Goal: Information Seeking & Learning: Learn about a topic

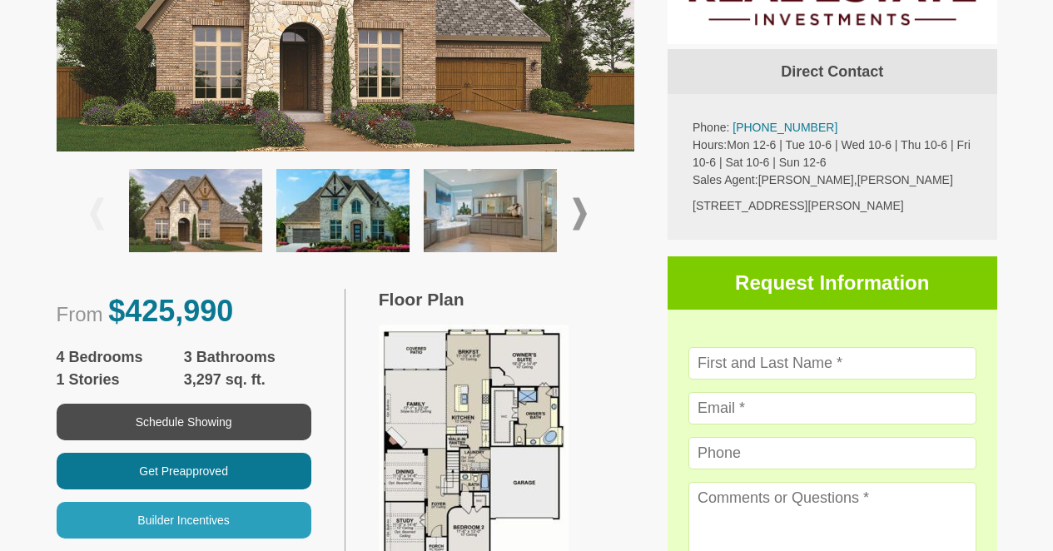
scroll to position [610, 0]
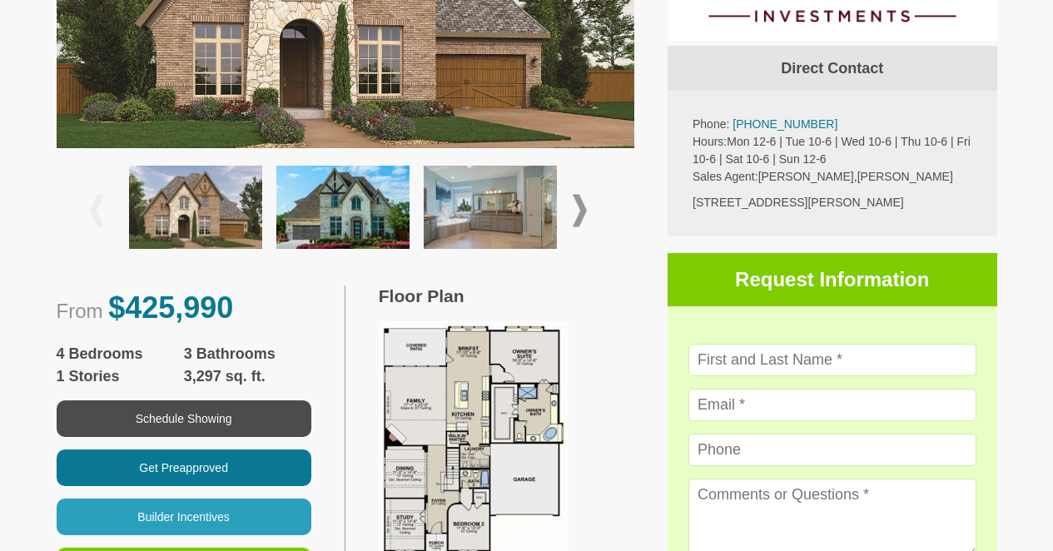
click at [575, 205] on span at bounding box center [580, 210] width 14 height 32
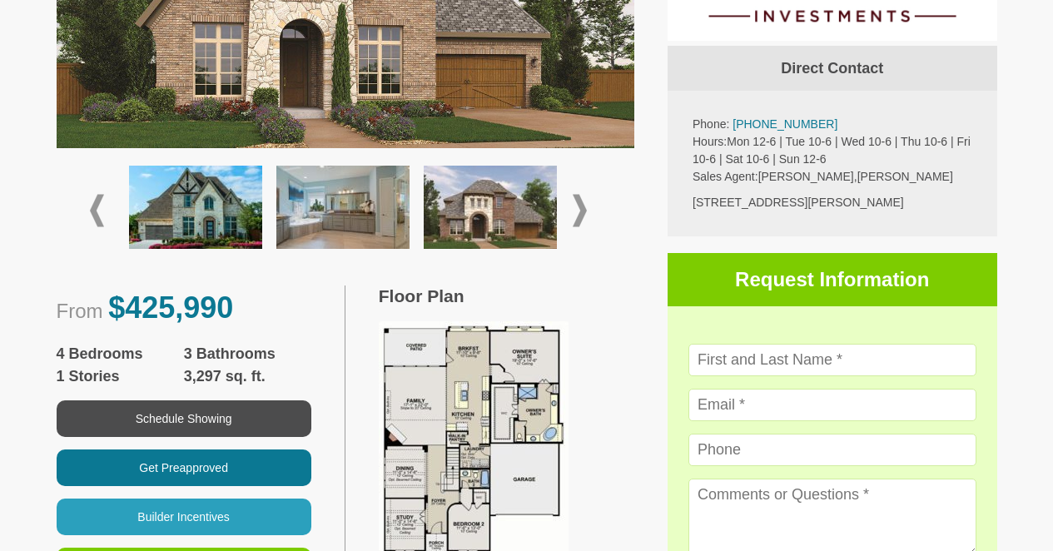
click at [575, 205] on span at bounding box center [580, 210] width 14 height 32
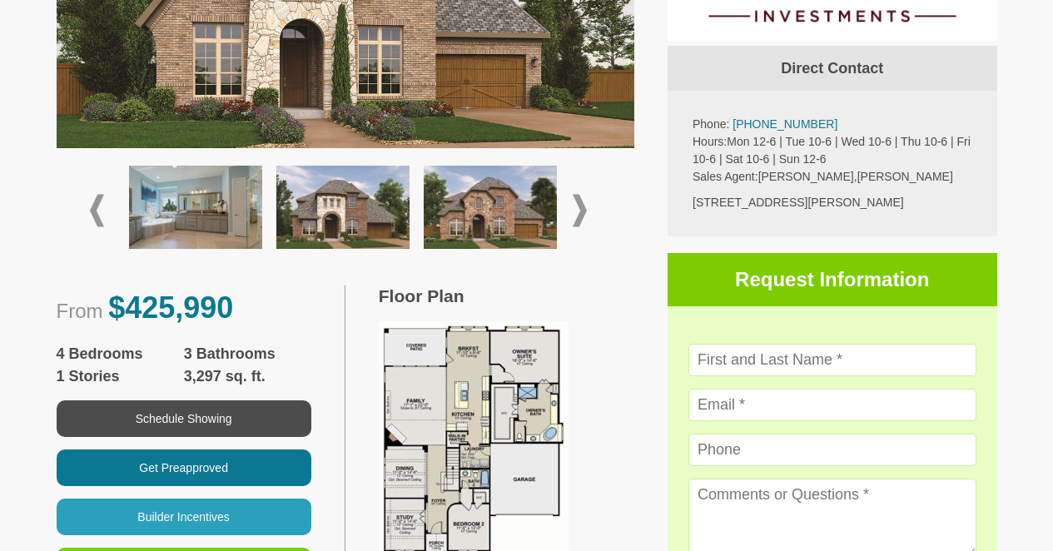
click at [575, 205] on span at bounding box center [580, 210] width 14 height 32
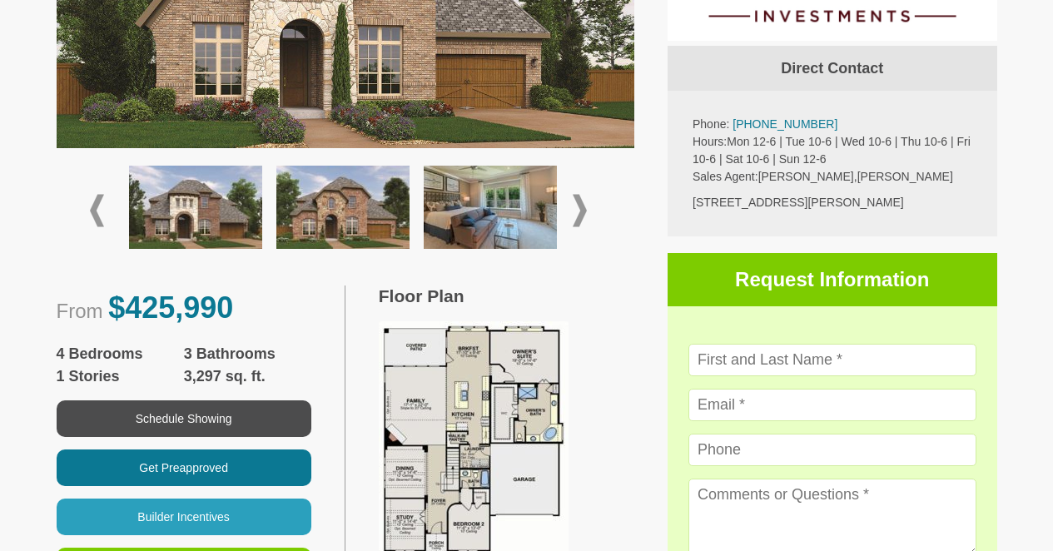
click at [575, 205] on span at bounding box center [580, 210] width 14 height 32
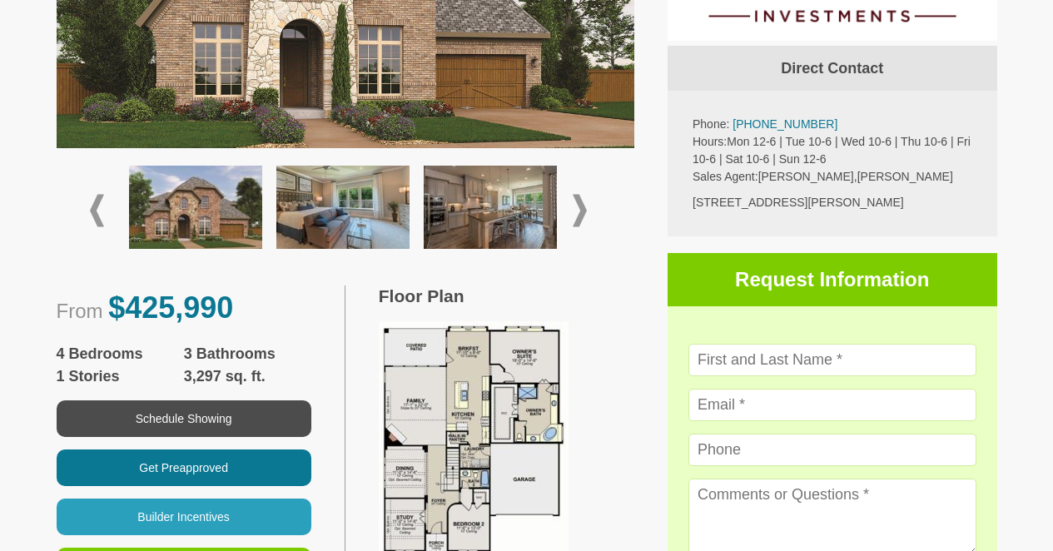
click at [575, 205] on span at bounding box center [580, 210] width 14 height 32
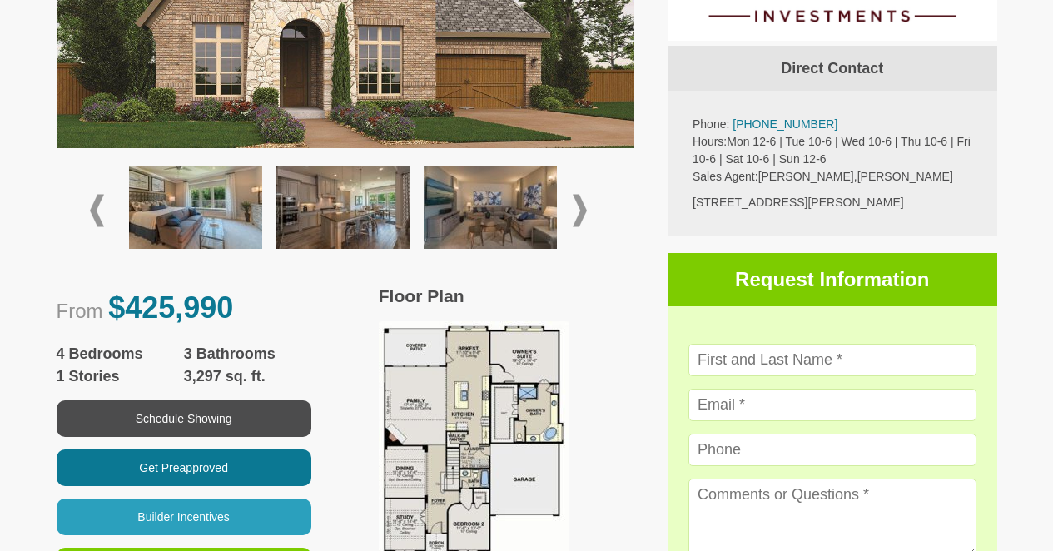
click at [581, 204] on span at bounding box center [580, 210] width 14 height 32
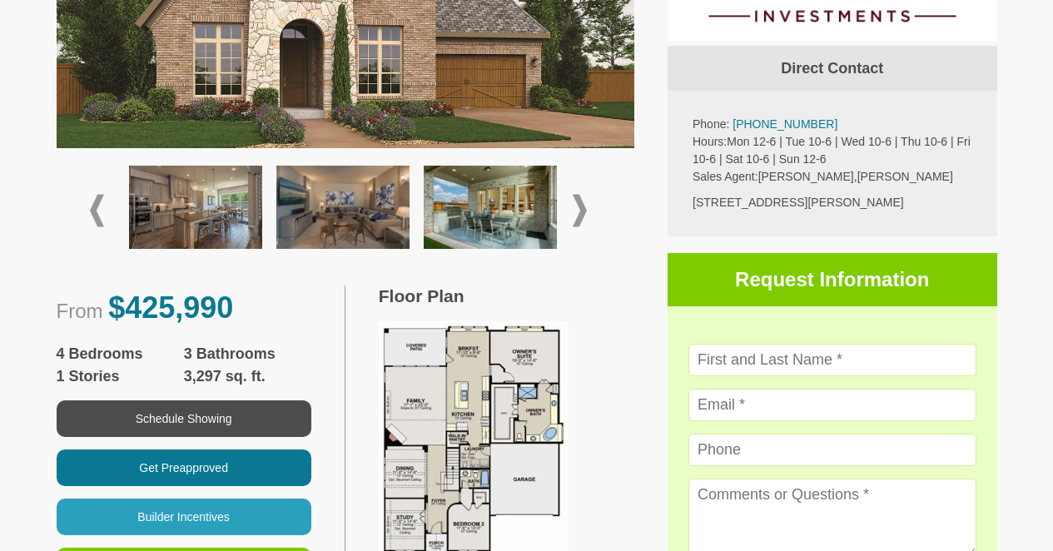
click at [581, 204] on span at bounding box center [580, 210] width 14 height 32
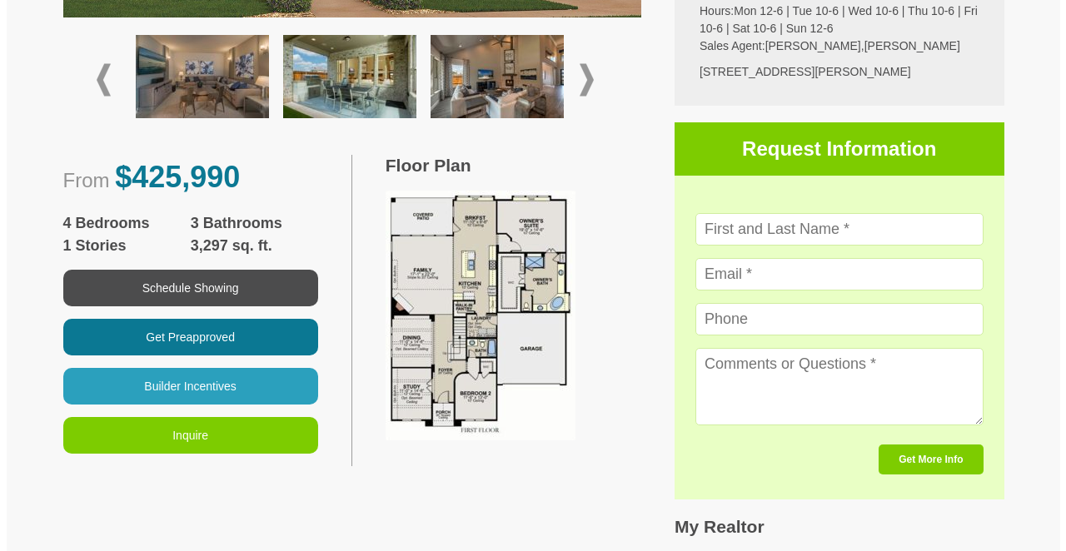
scroll to position [755, 0]
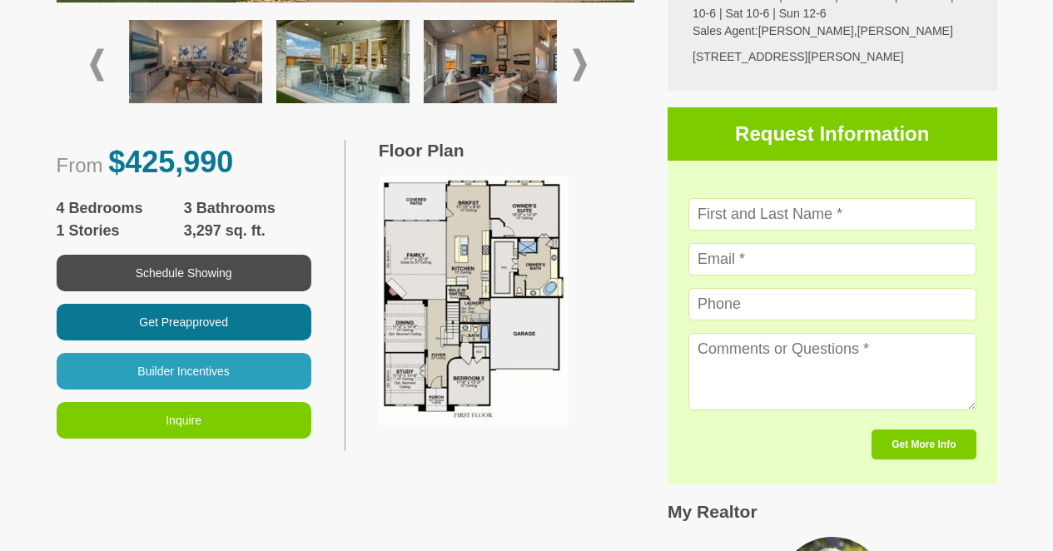
click at [484, 304] on img at bounding box center [474, 301] width 190 height 250
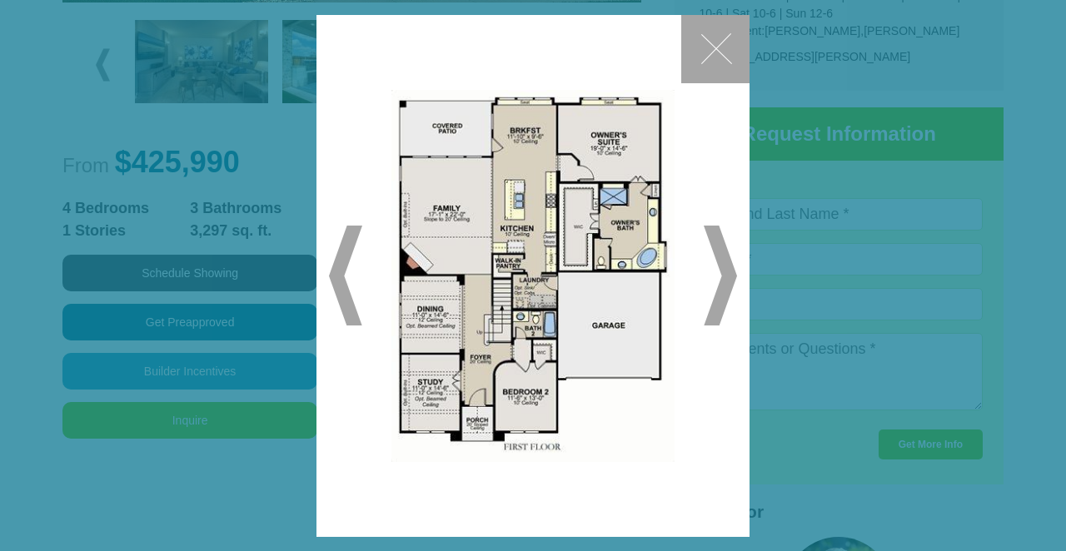
click at [724, 273] on span at bounding box center [720, 276] width 33 height 100
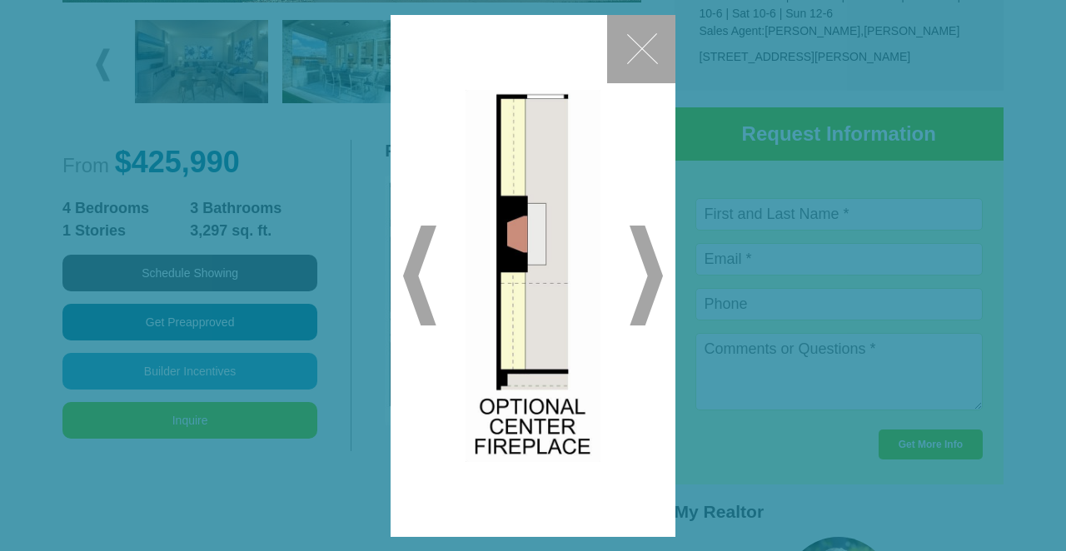
click at [415, 271] on span at bounding box center [419, 276] width 33 height 100
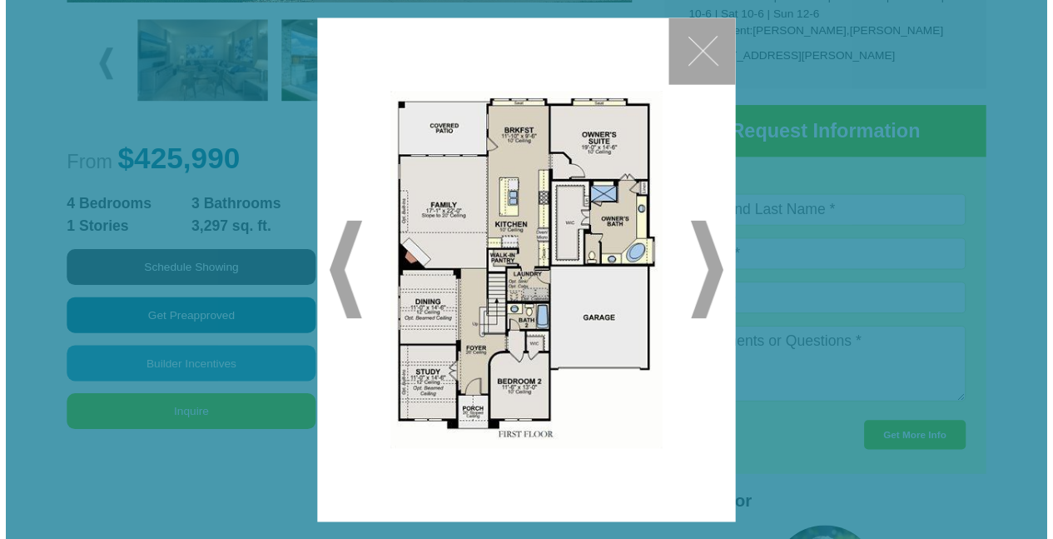
scroll to position [705, 0]
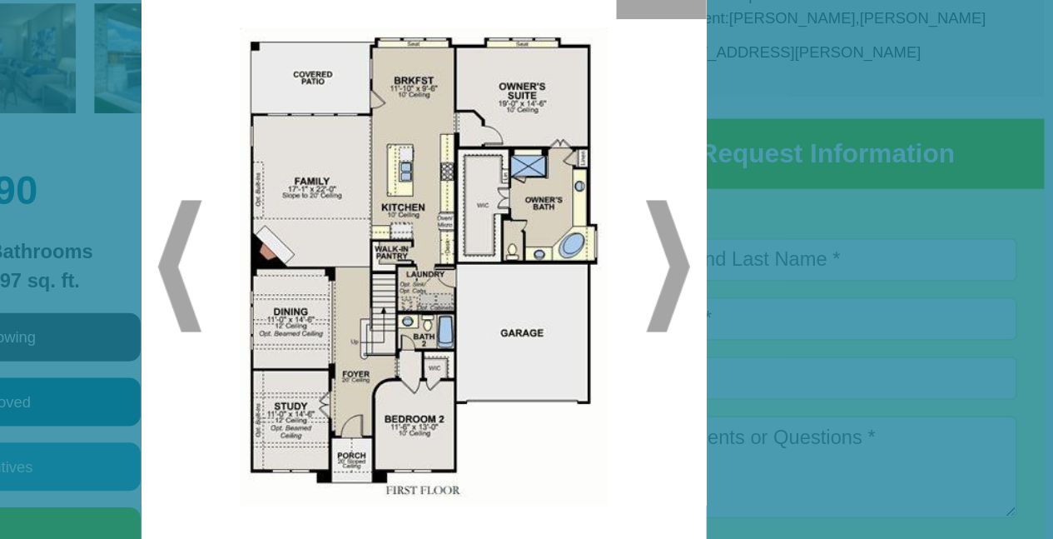
click at [695, 219] on span at bounding box center [711, 269] width 33 height 100
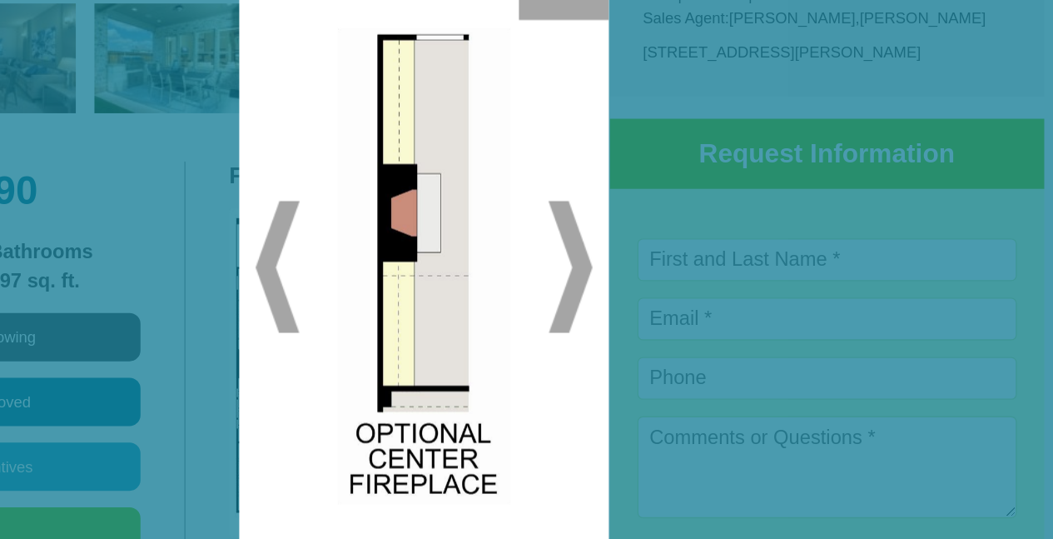
click at [621, 220] on span at bounding box center [637, 270] width 33 height 100
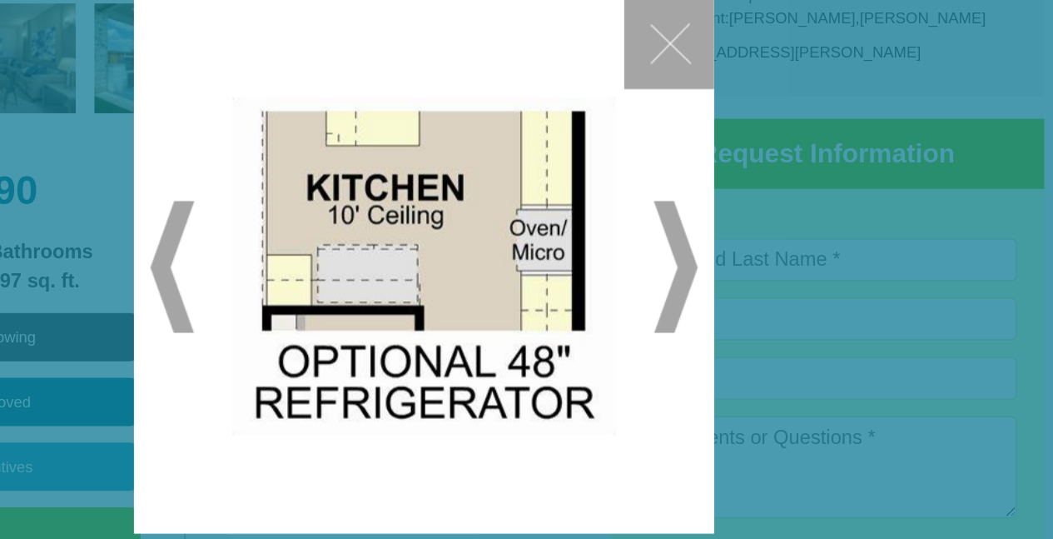
click at [495, 203] on div "✕" at bounding box center [526, 270] width 441 height 406
click at [701, 220] on span at bounding box center [717, 270] width 33 height 100
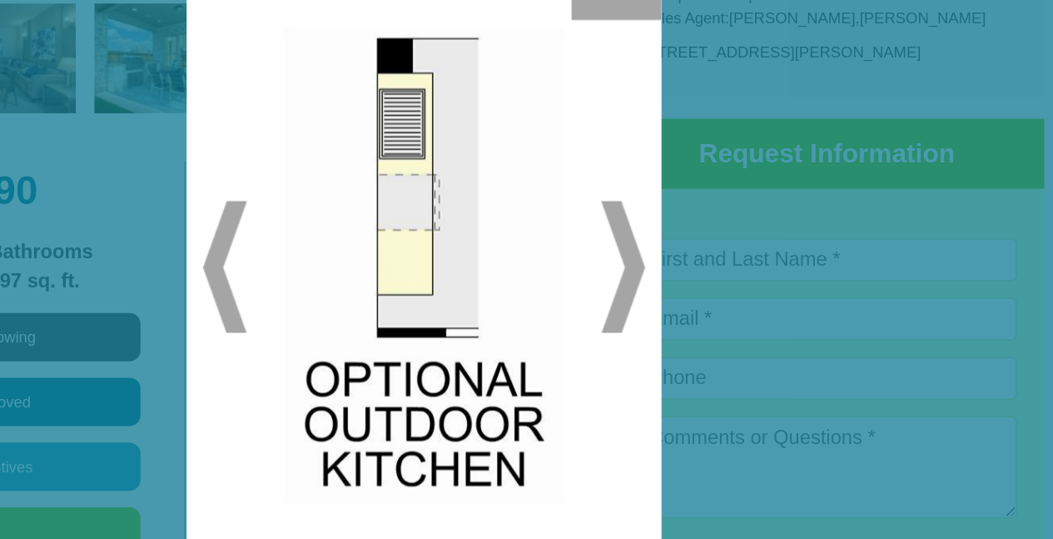
click at [661, 220] on span at bounding box center [677, 270] width 33 height 100
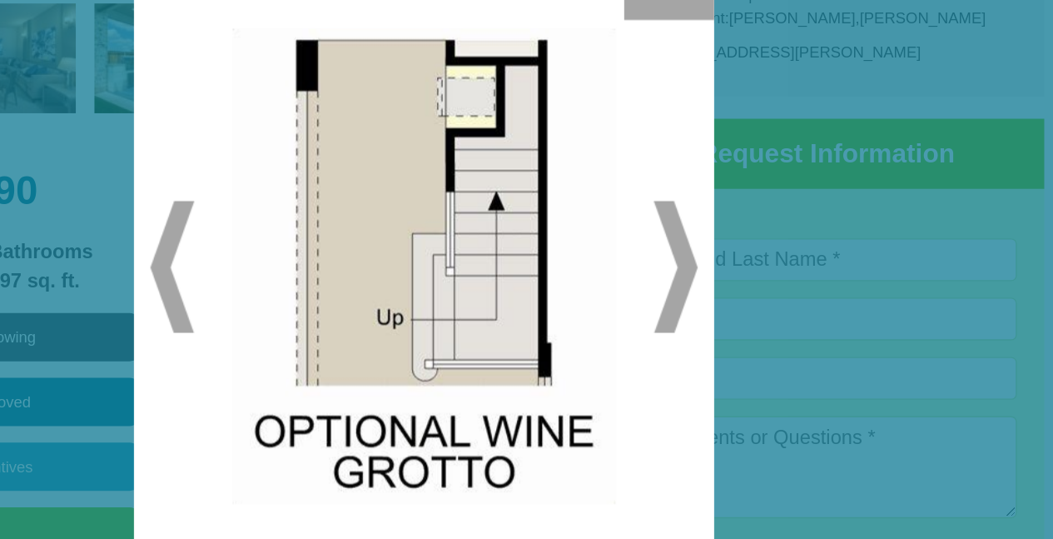
click at [490, 199] on div "✕" at bounding box center [526, 269] width 440 height 510
click at [701, 220] on span at bounding box center [717, 270] width 33 height 100
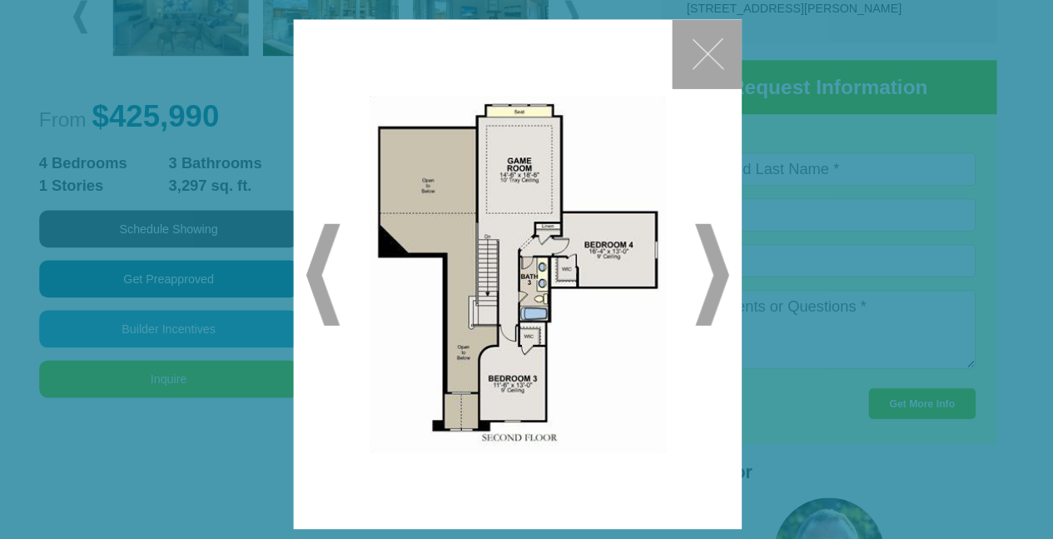
scroll to position [785, 0]
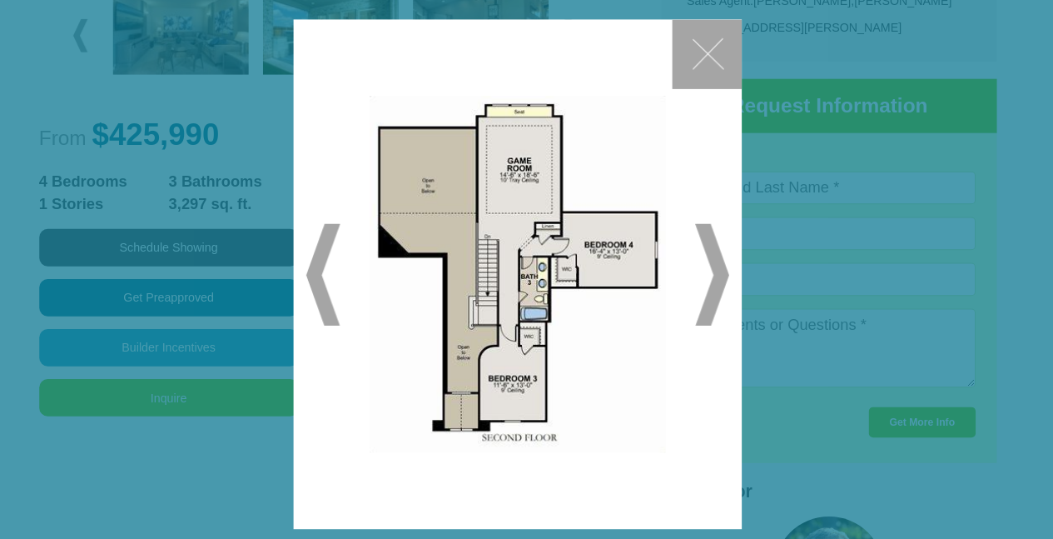
click at [708, 278] on span at bounding box center [717, 270] width 33 height 100
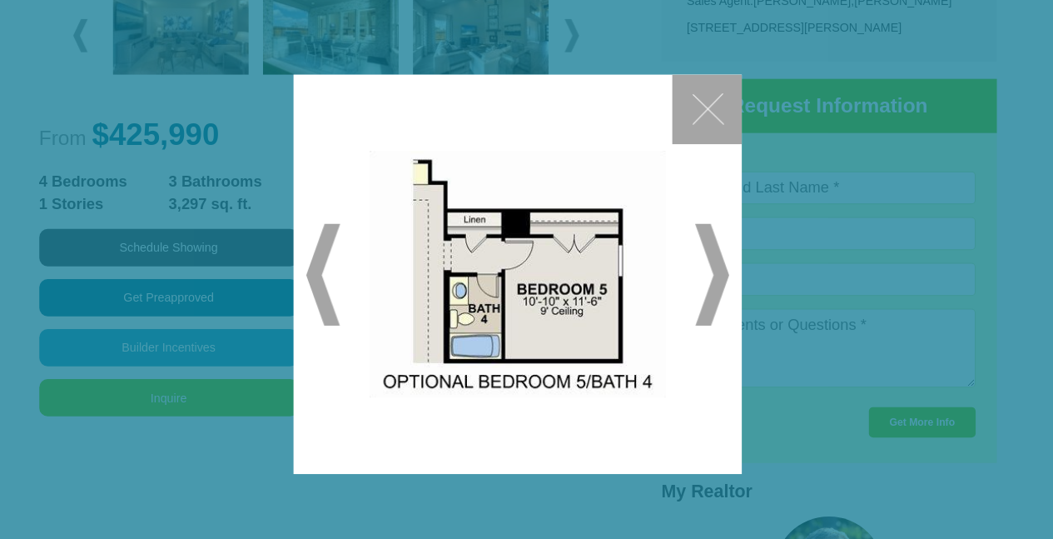
click at [701, 265] on span at bounding box center [717, 270] width 33 height 100
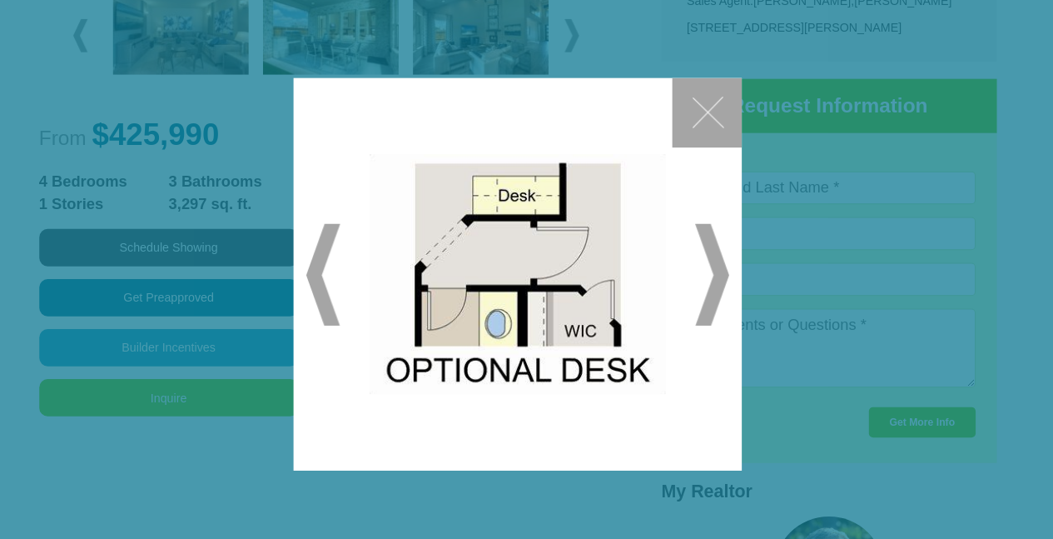
click at [701, 265] on span at bounding box center [717, 270] width 33 height 100
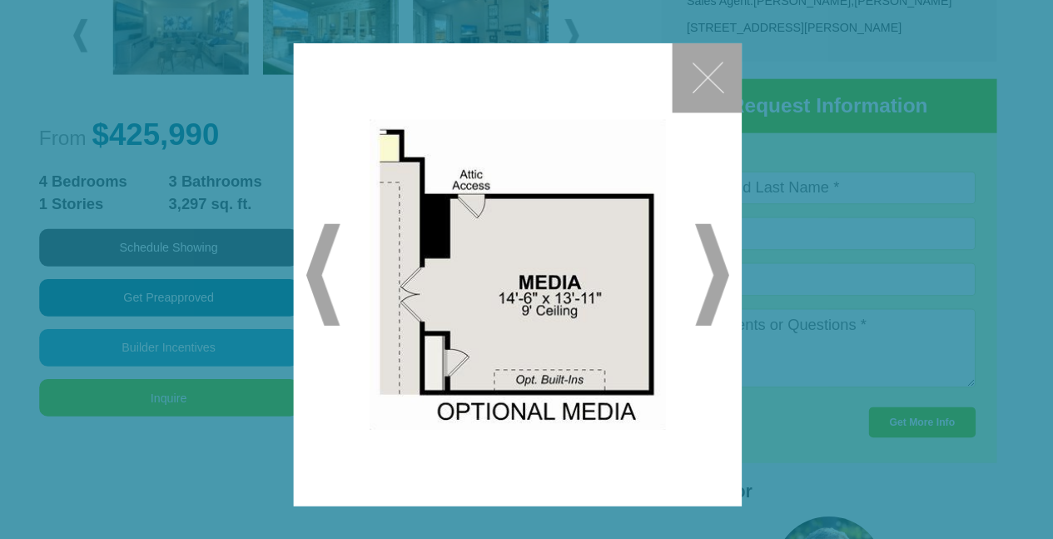
click at [701, 265] on span at bounding box center [717, 270] width 33 height 100
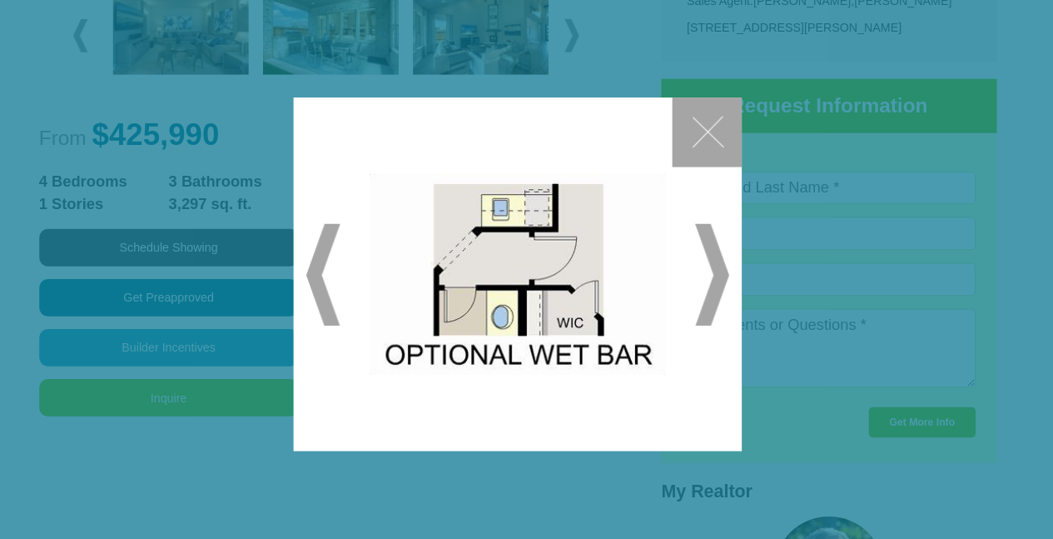
click at [701, 265] on span at bounding box center [717, 270] width 33 height 100
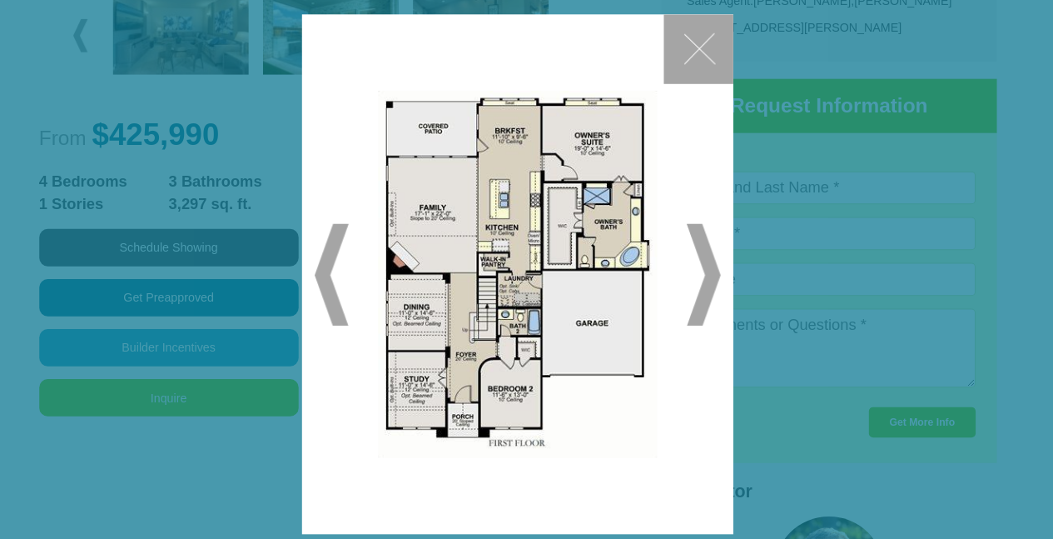
click at [701, 265] on span at bounding box center [709, 270] width 33 height 100
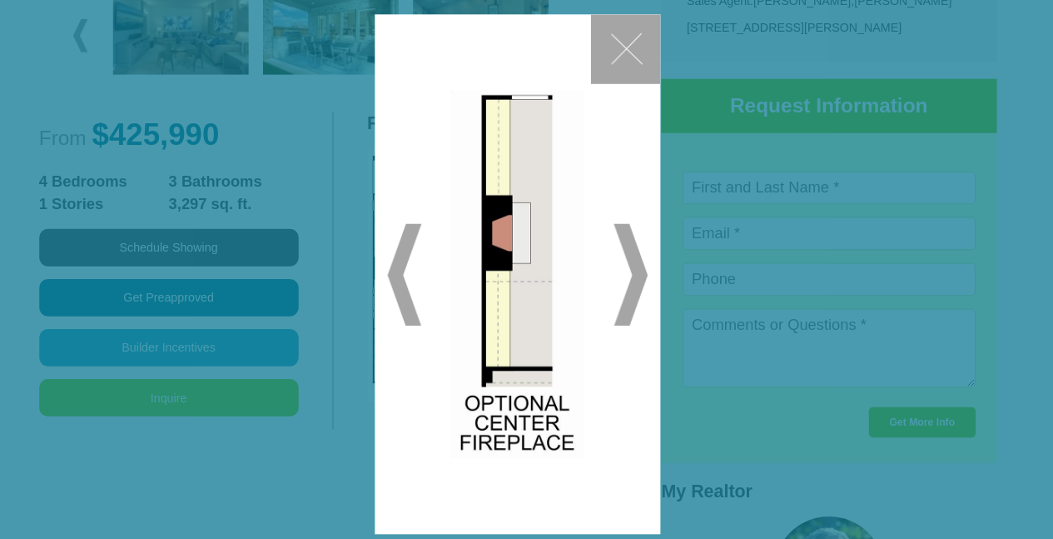
click at [611, 46] on button "✕" at bounding box center [633, 48] width 68 height 68
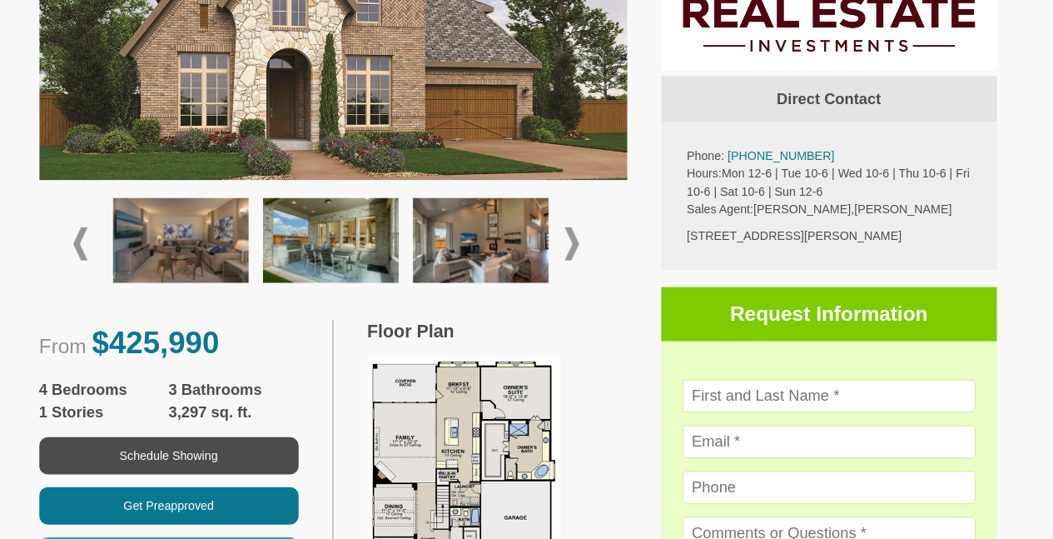
scroll to position [573, 0]
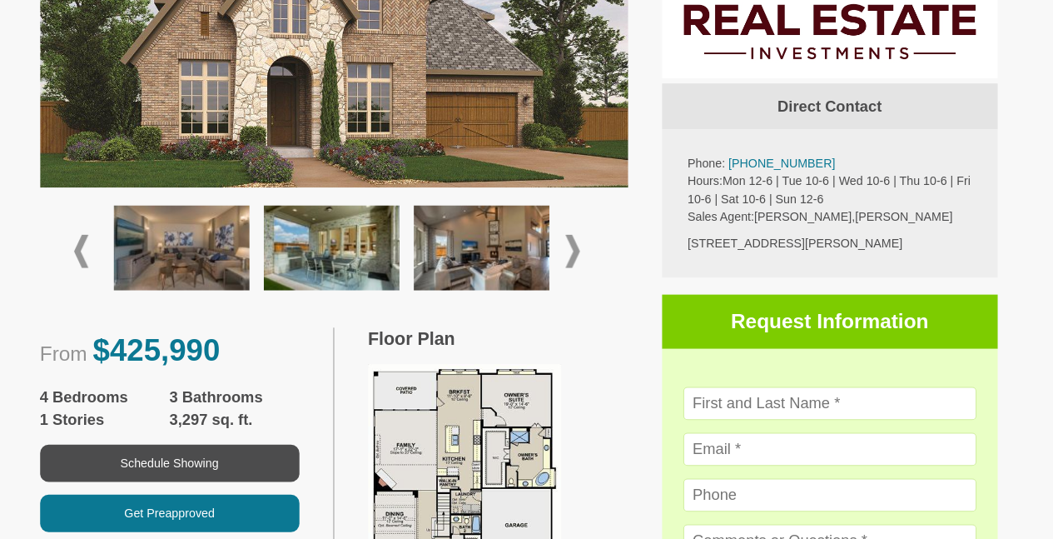
click at [491, 243] on img at bounding box center [490, 243] width 133 height 83
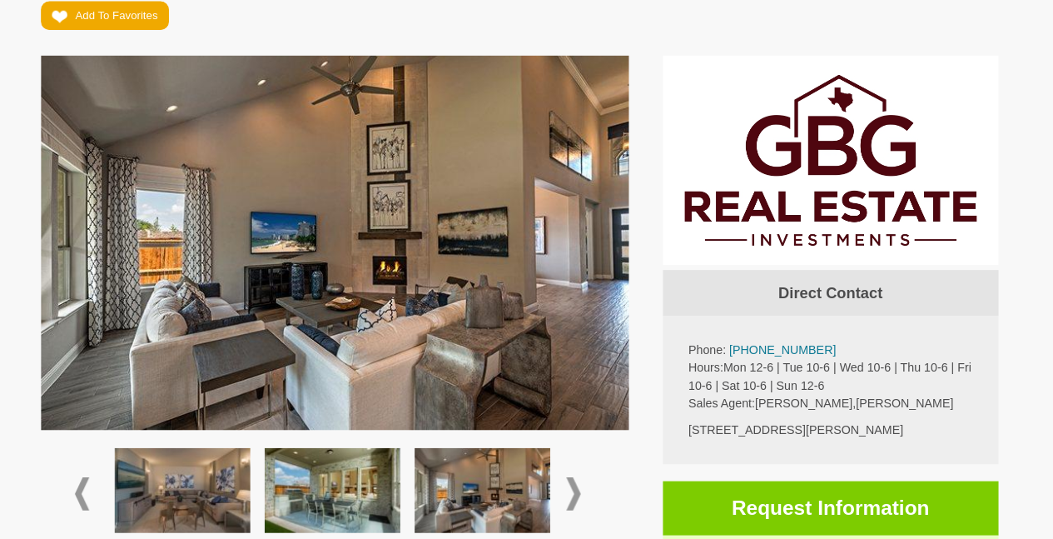
scroll to position [387, 0]
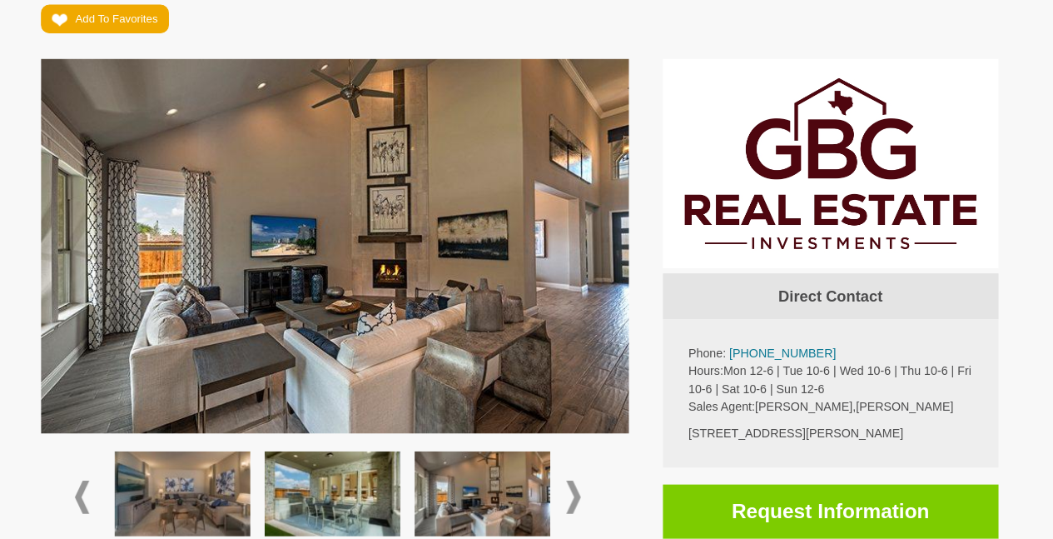
click at [573, 487] on span at bounding box center [580, 487] width 14 height 32
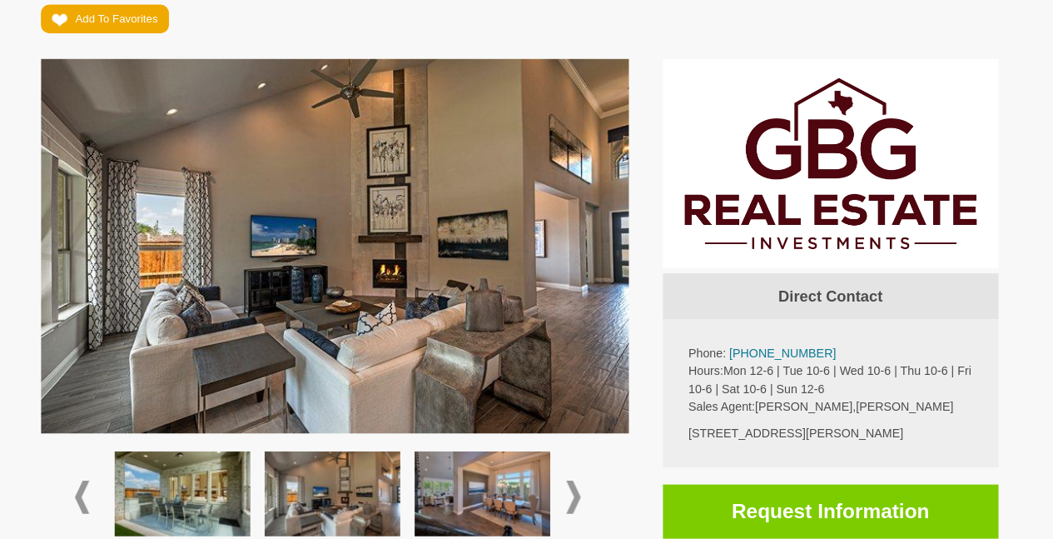
click at [497, 484] on img at bounding box center [490, 484] width 133 height 83
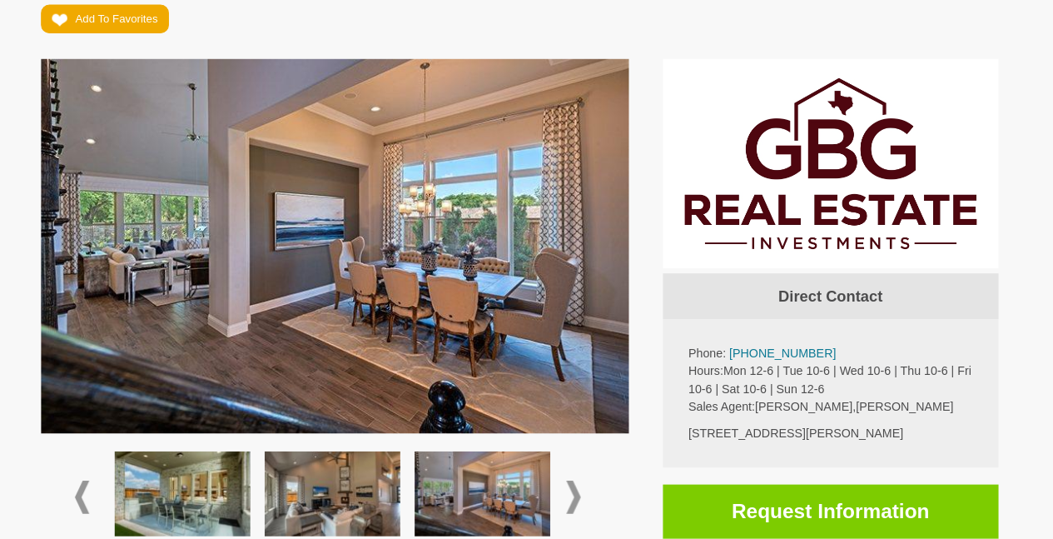
click at [573, 490] on span at bounding box center [580, 487] width 14 height 32
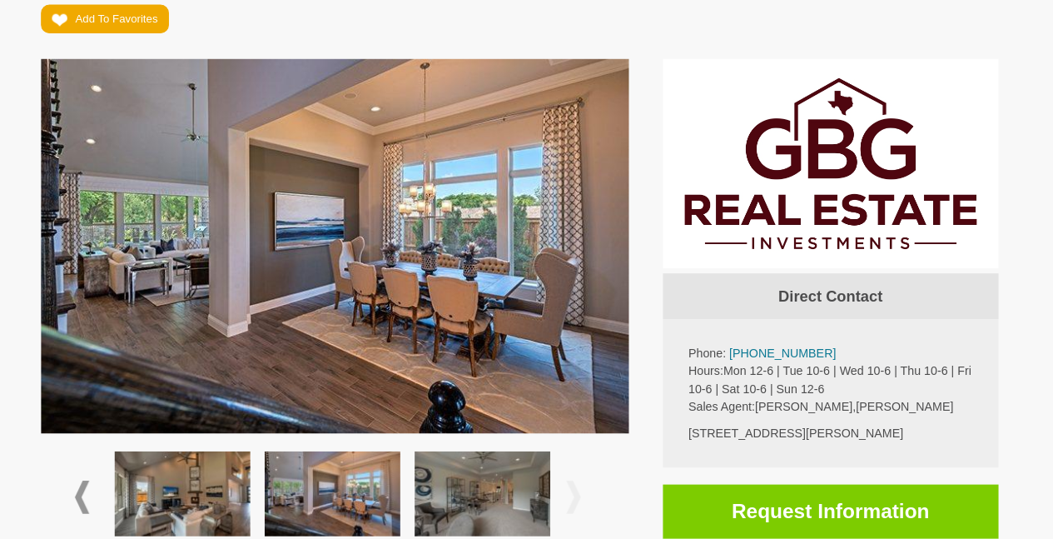
click at [509, 486] on img at bounding box center [490, 484] width 133 height 83
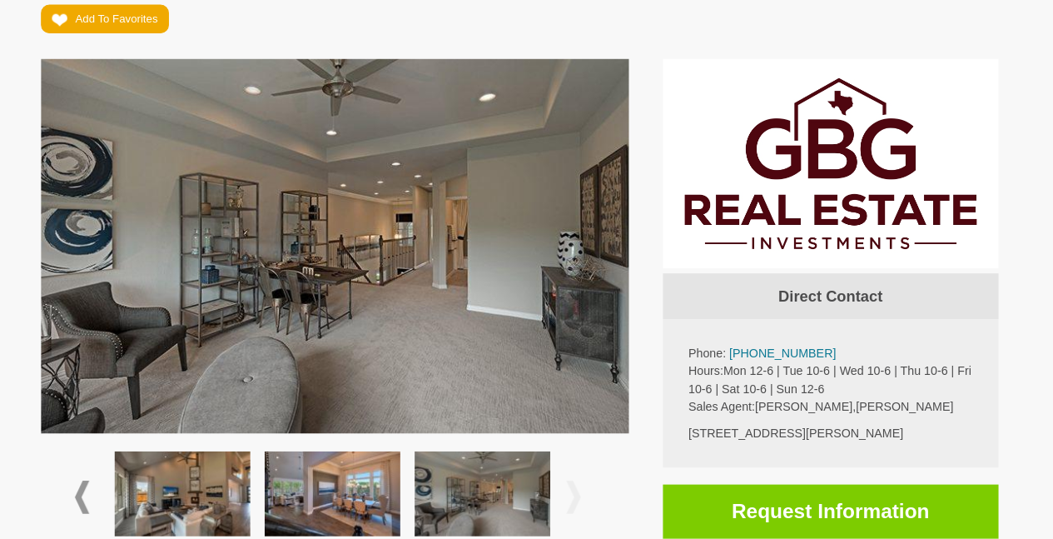
click at [573, 493] on span at bounding box center [580, 487] width 14 height 32
click at [187, 476] on img at bounding box center [195, 484] width 133 height 83
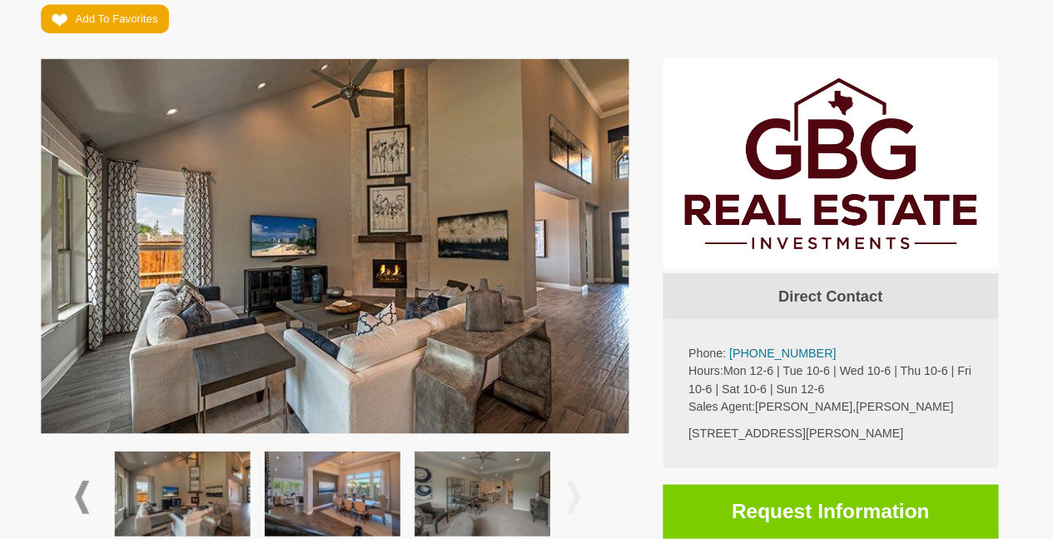
click at [87, 243] on img at bounding box center [346, 241] width 579 height 368
click at [90, 488] on span at bounding box center [97, 487] width 14 height 32
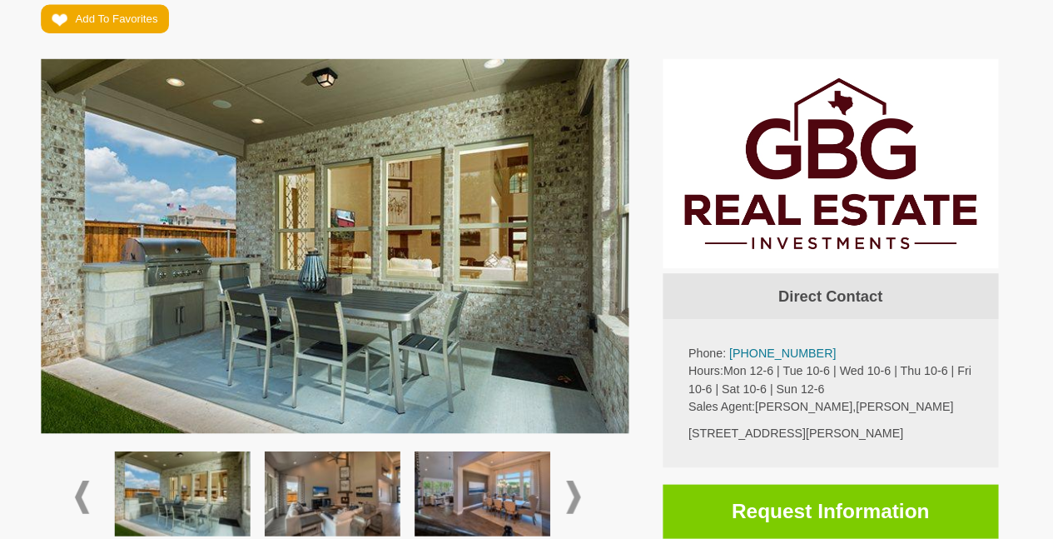
click at [90, 488] on span at bounding box center [97, 487] width 14 height 32
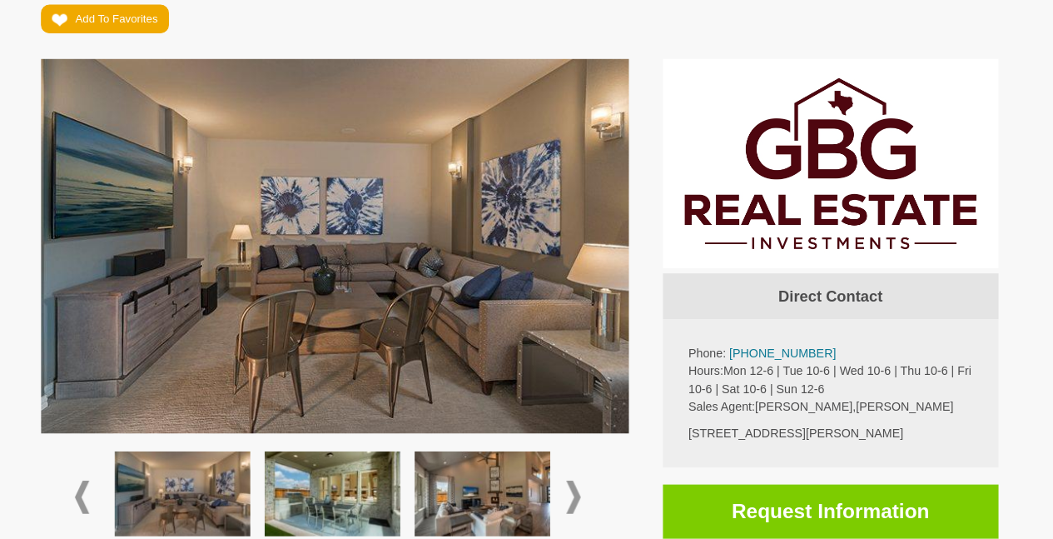
click at [90, 488] on span at bounding box center [97, 487] width 14 height 32
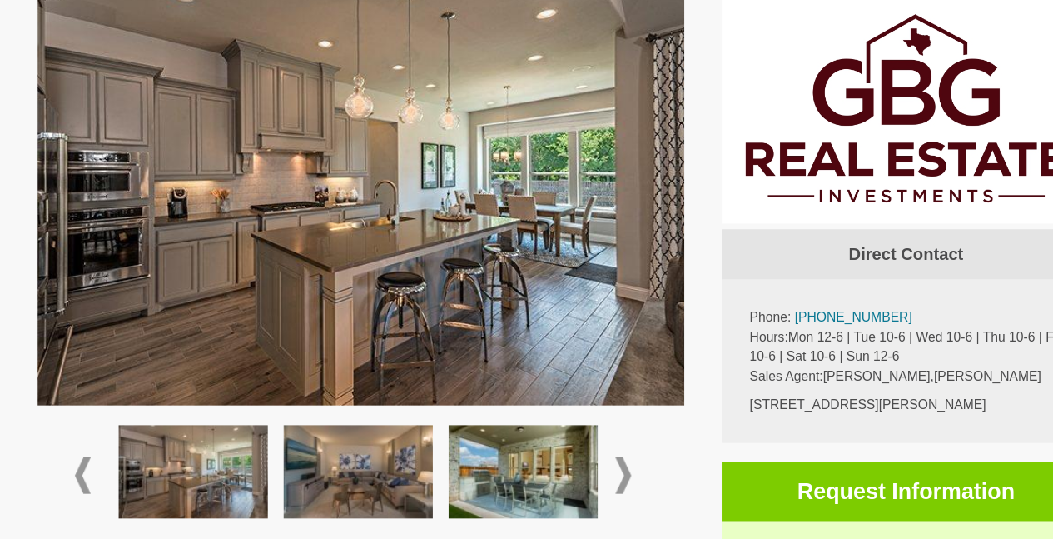
scroll to position [396, 0]
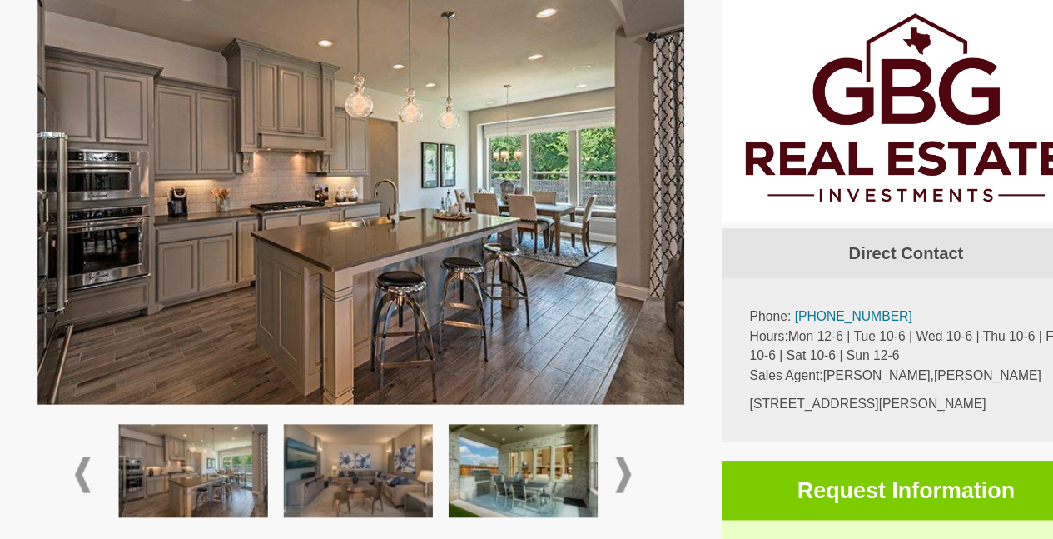
click at [90, 462] on span at bounding box center [97, 478] width 14 height 32
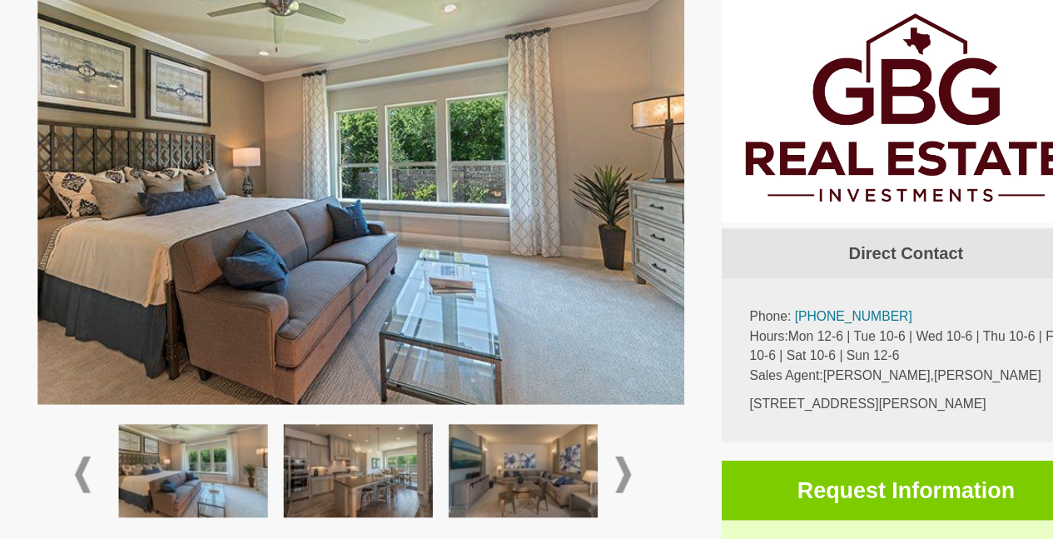
click at [90, 462] on span at bounding box center [97, 478] width 14 height 32
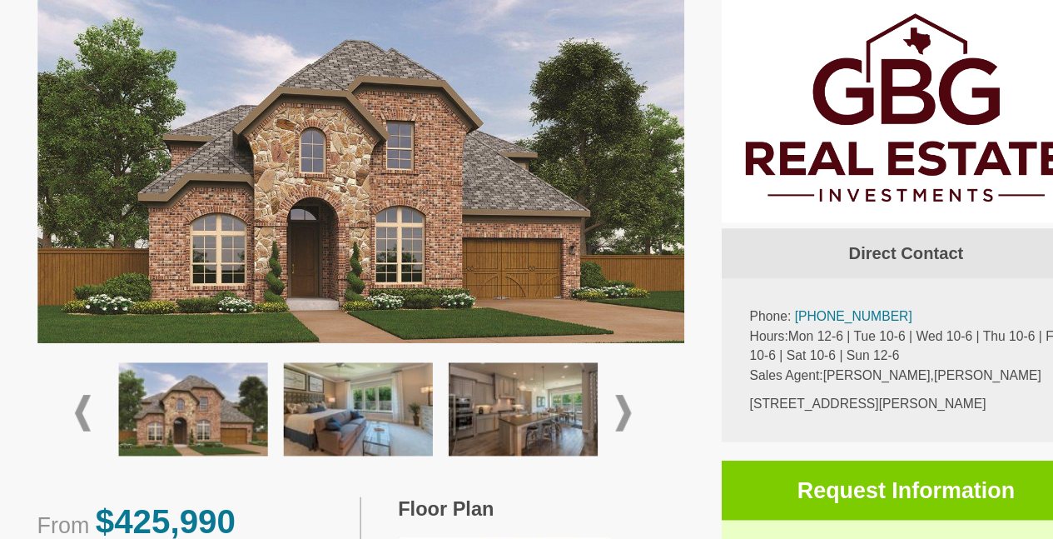
click at [72, 426] on div at bounding box center [346, 423] width 579 height 125
click at [90, 407] on span at bounding box center [97, 423] width 14 height 32
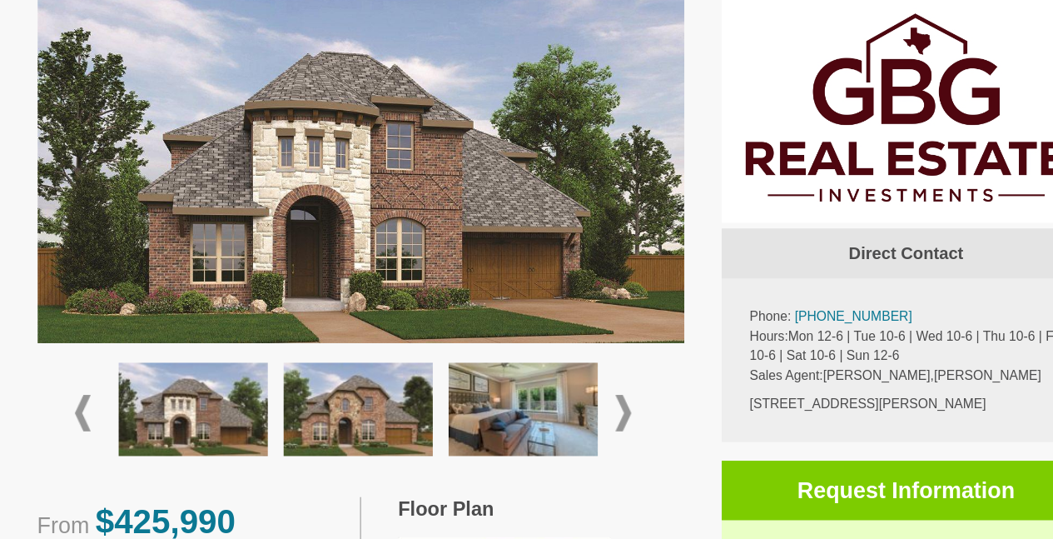
click at [90, 407] on span at bounding box center [97, 423] width 14 height 32
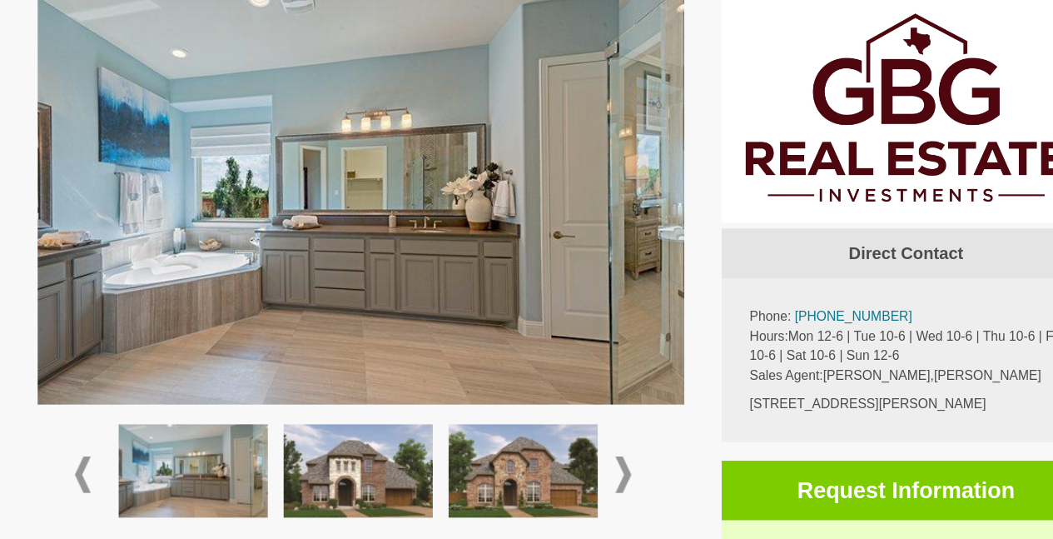
click at [90, 462] on span at bounding box center [97, 478] width 14 height 32
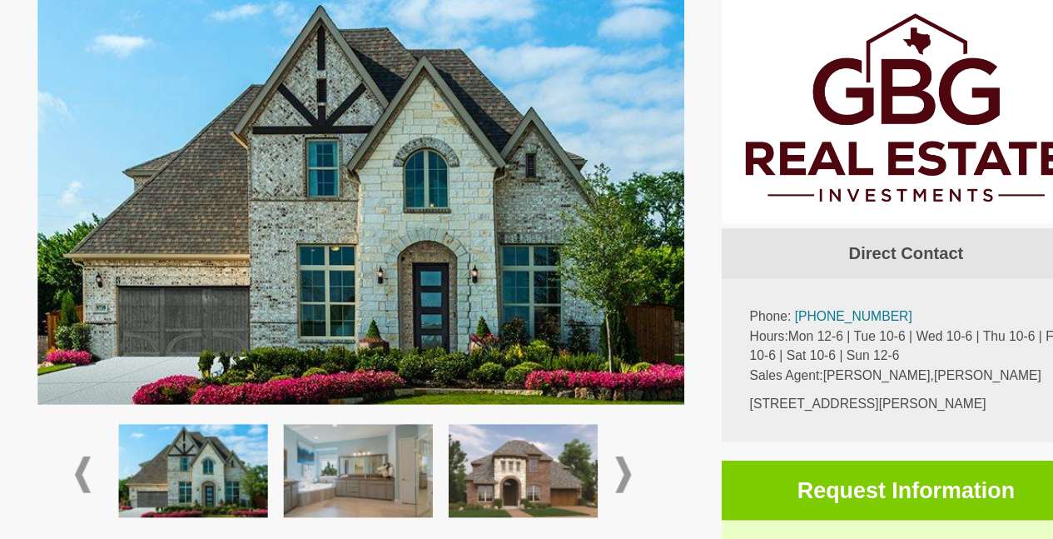
click at [90, 462] on span at bounding box center [97, 478] width 14 height 32
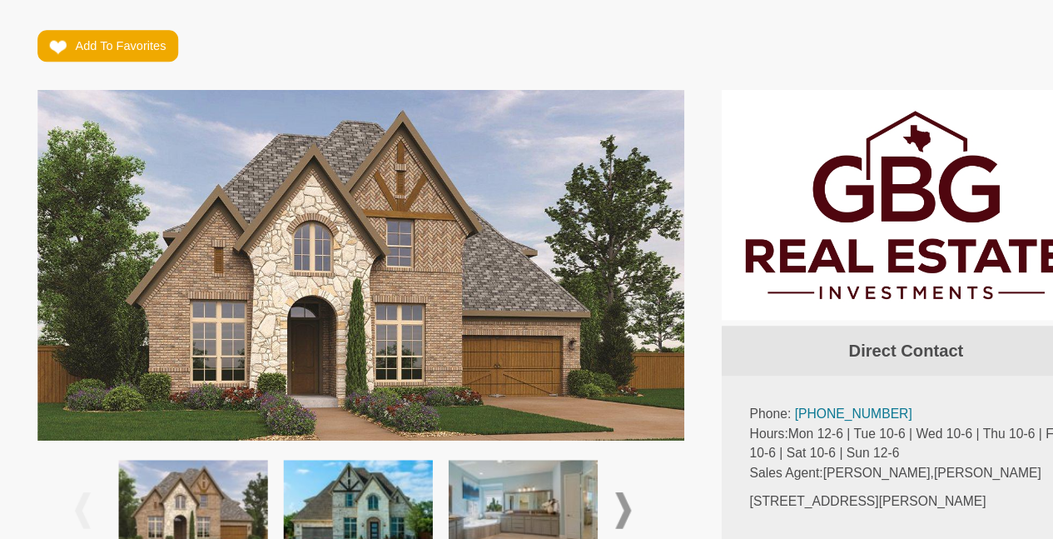
scroll to position [327, 0]
